Goal: Task Accomplishment & Management: Manage account settings

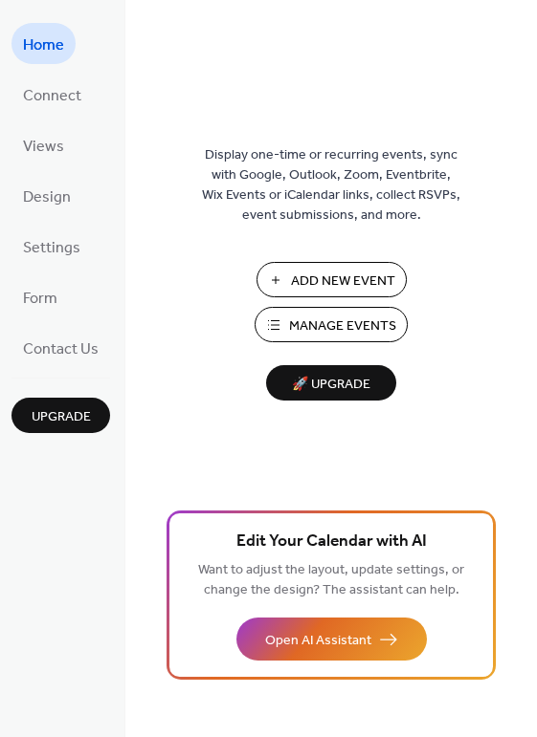
click at [385, 330] on span "Manage Events" at bounding box center [342, 327] width 107 height 20
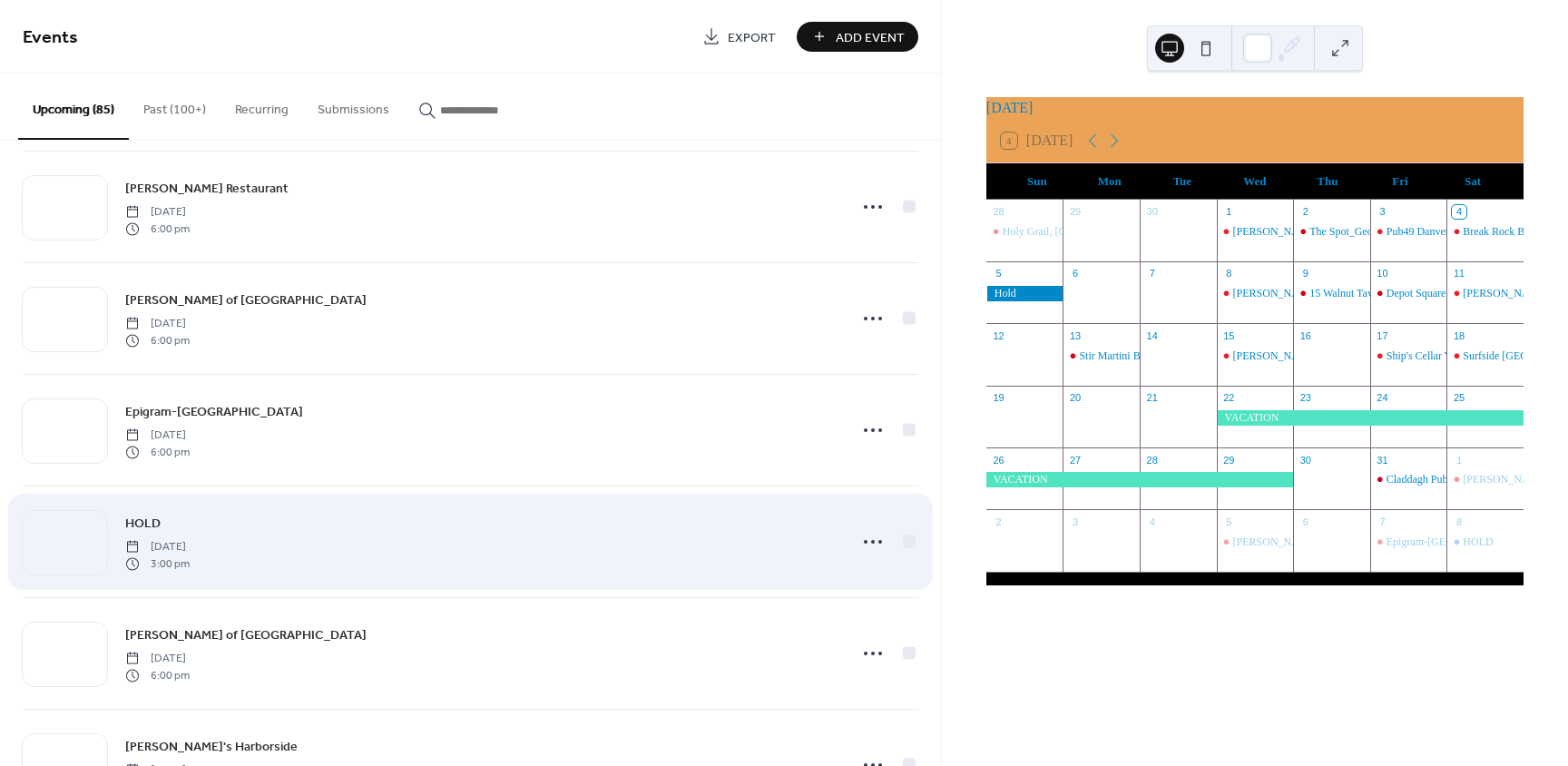
scroll to position [1362, 0]
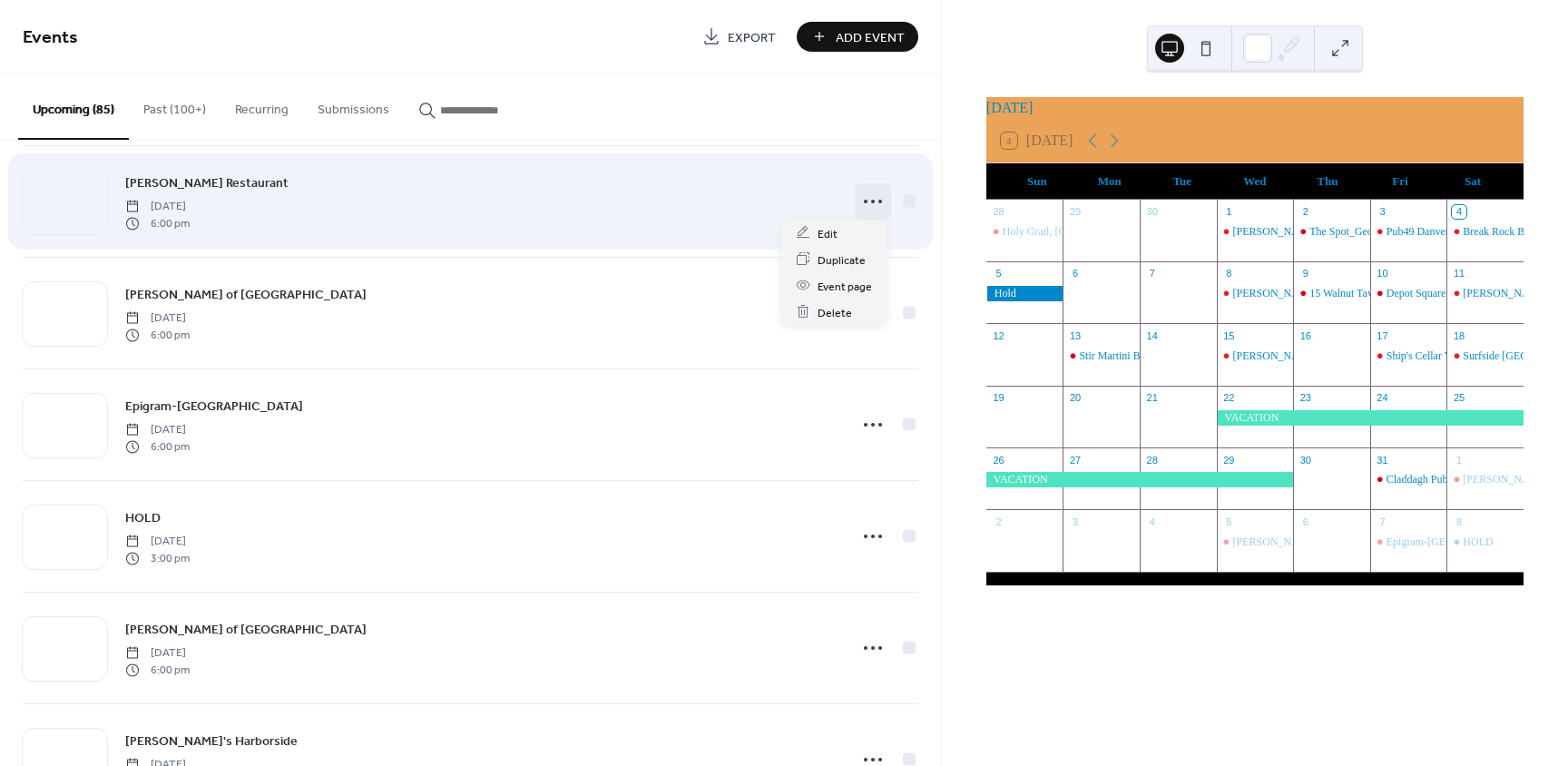
click at [876, 201] on icon at bounding box center [873, 201] width 29 height 29
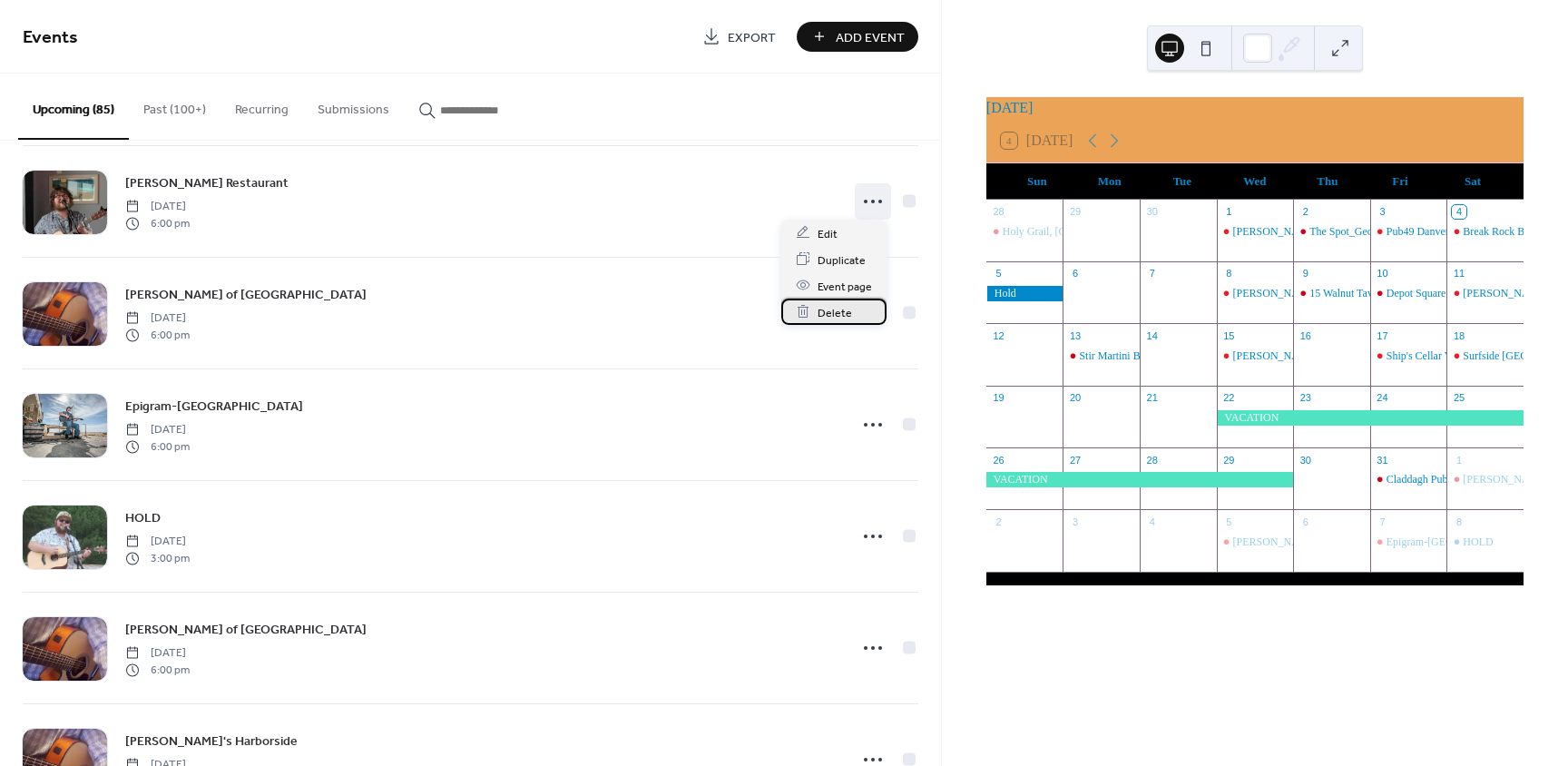
click at [837, 314] on span "Delete" at bounding box center [835, 312] width 34 height 19
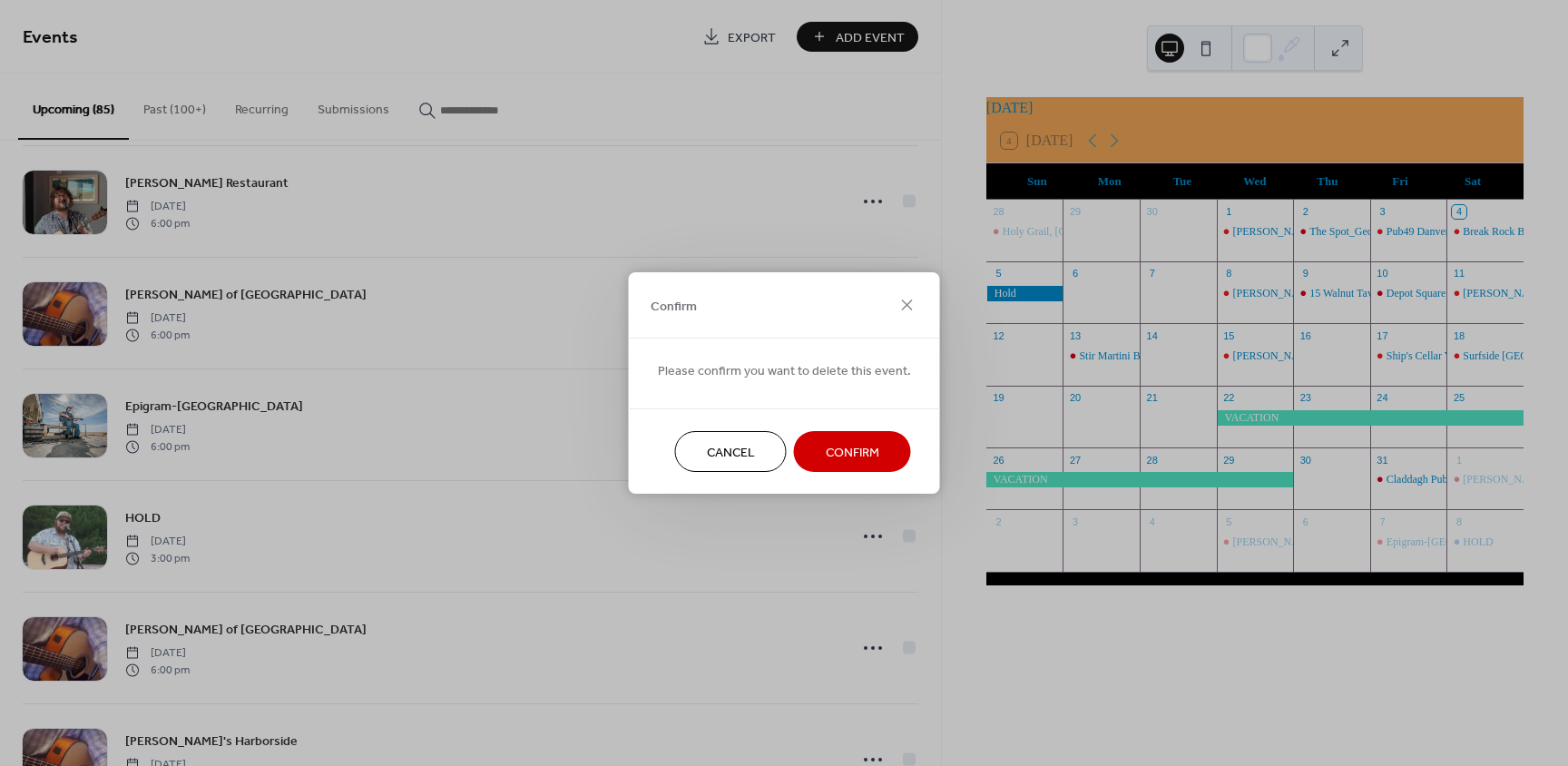
click at [841, 446] on span "Confirm" at bounding box center [852, 454] width 53 height 19
